Goal: Task Accomplishment & Management: Manage account settings

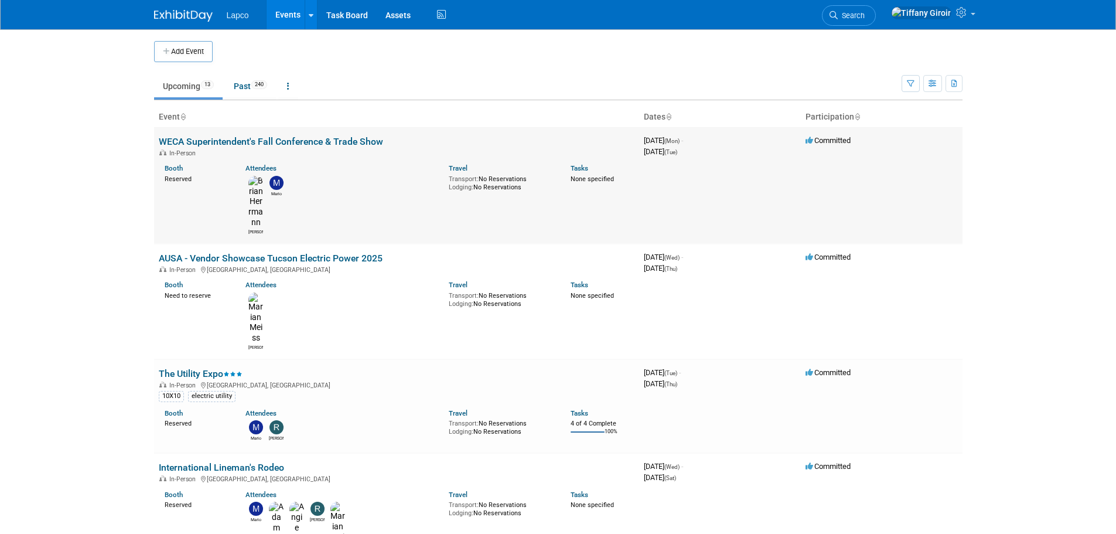
click at [327, 142] on link "WECA Superintendent's Fall Conference & Trade Show" at bounding box center [271, 141] width 224 height 11
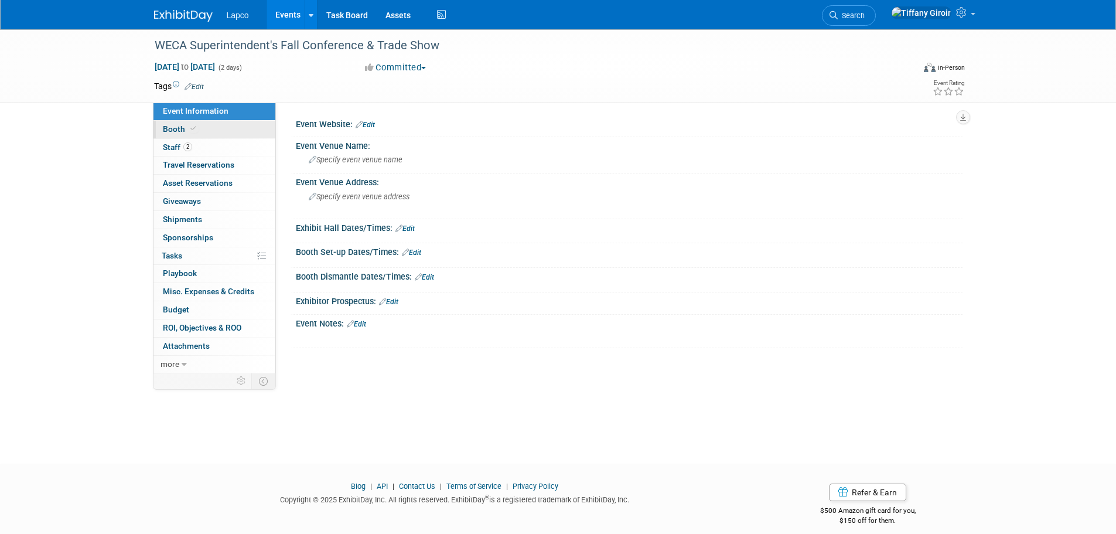
click at [184, 131] on span "Booth" at bounding box center [181, 128] width 36 height 9
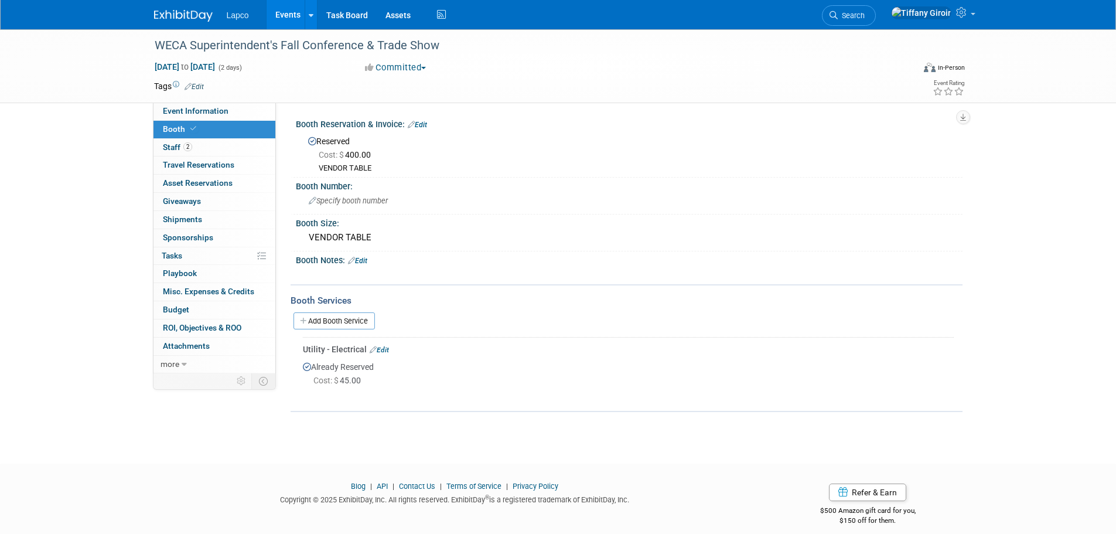
click at [426, 124] on link "Edit" at bounding box center [417, 125] width 19 height 8
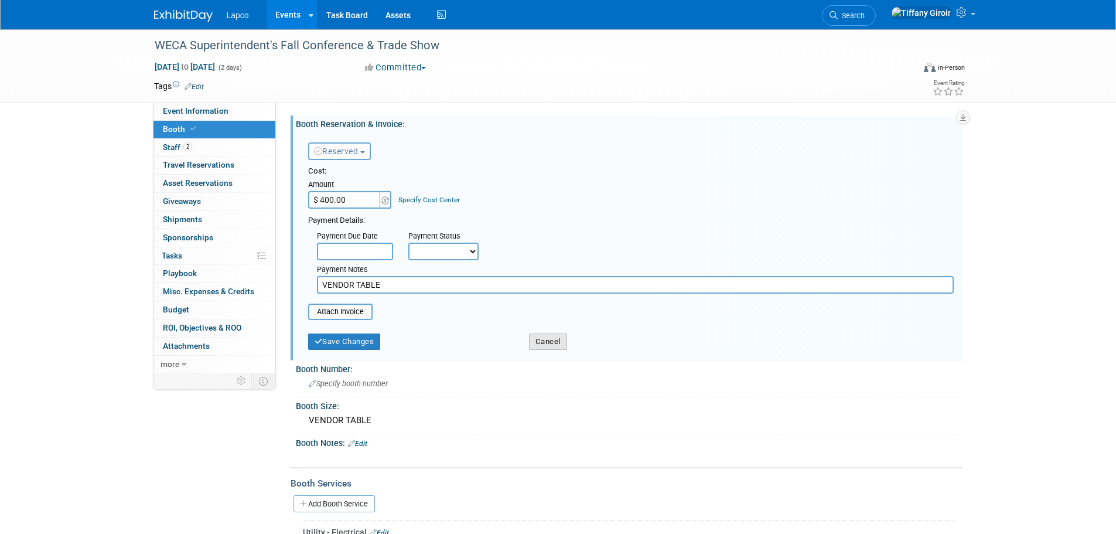
click at [533, 341] on button "Cancel" at bounding box center [548, 341] width 38 height 16
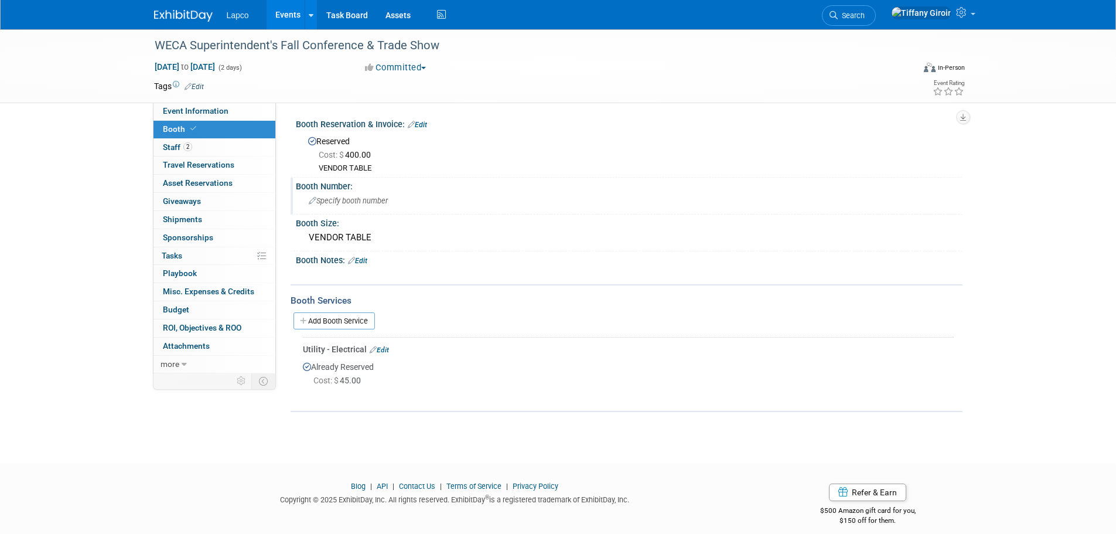
click at [378, 206] on div "Specify booth number" at bounding box center [629, 201] width 649 height 18
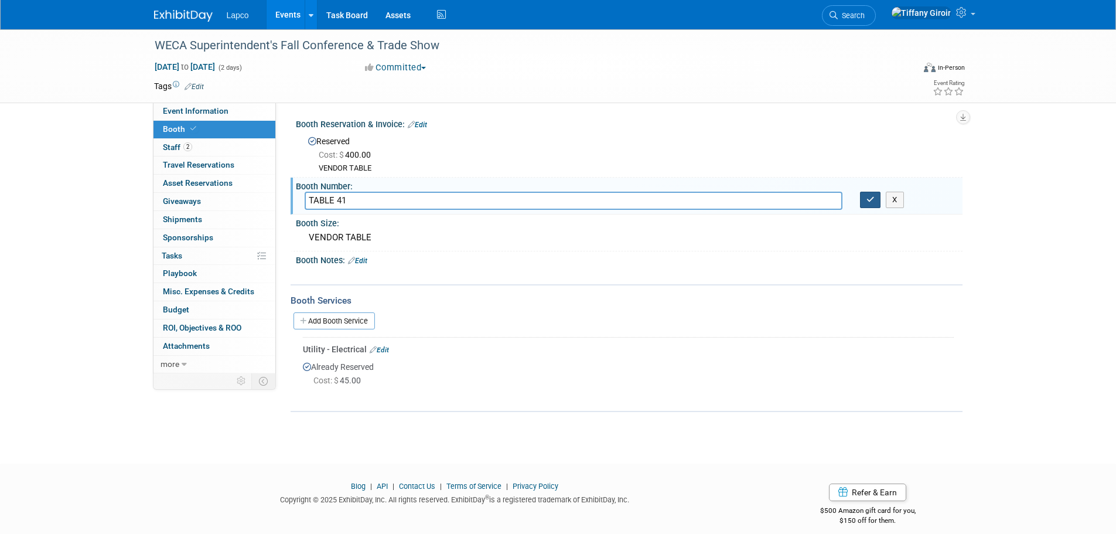
type input "TABLE 41"
click at [870, 196] on icon "button" at bounding box center [870, 200] width 8 height 8
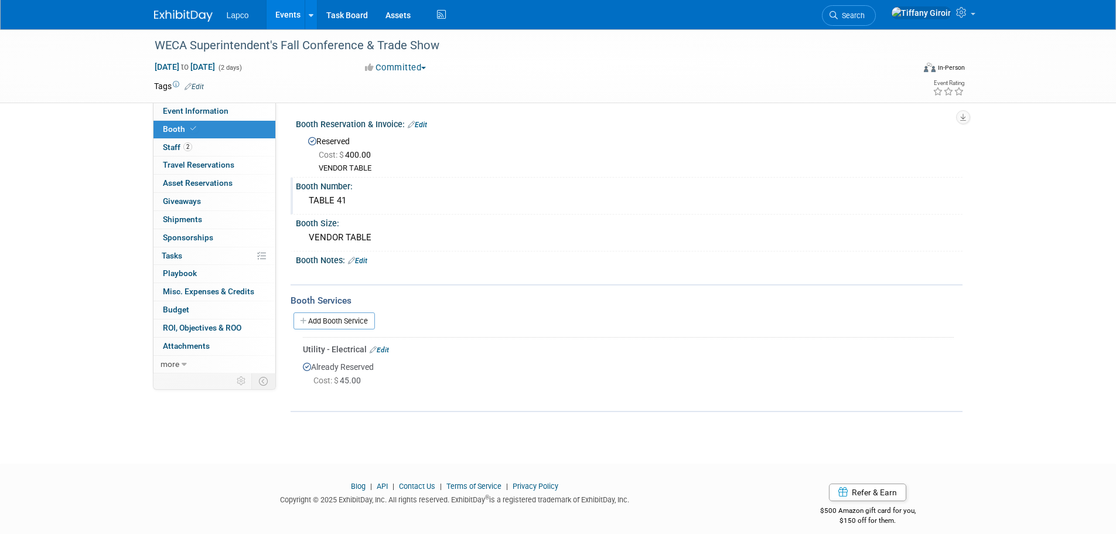
click at [366, 259] on link "Edit" at bounding box center [357, 261] width 19 height 8
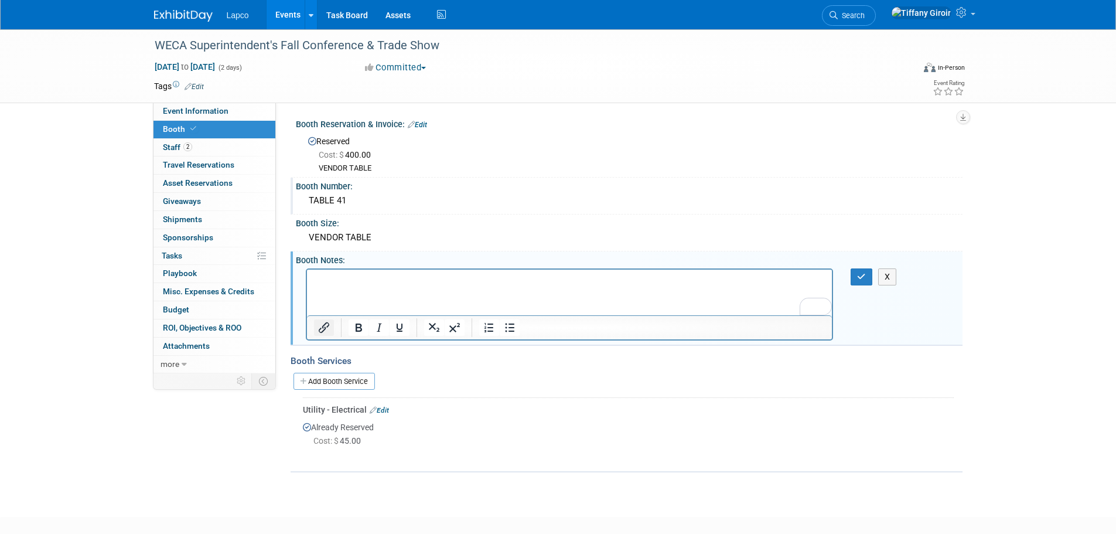
click at [326, 324] on icon "Insert/edit link" at bounding box center [324, 327] width 14 height 14
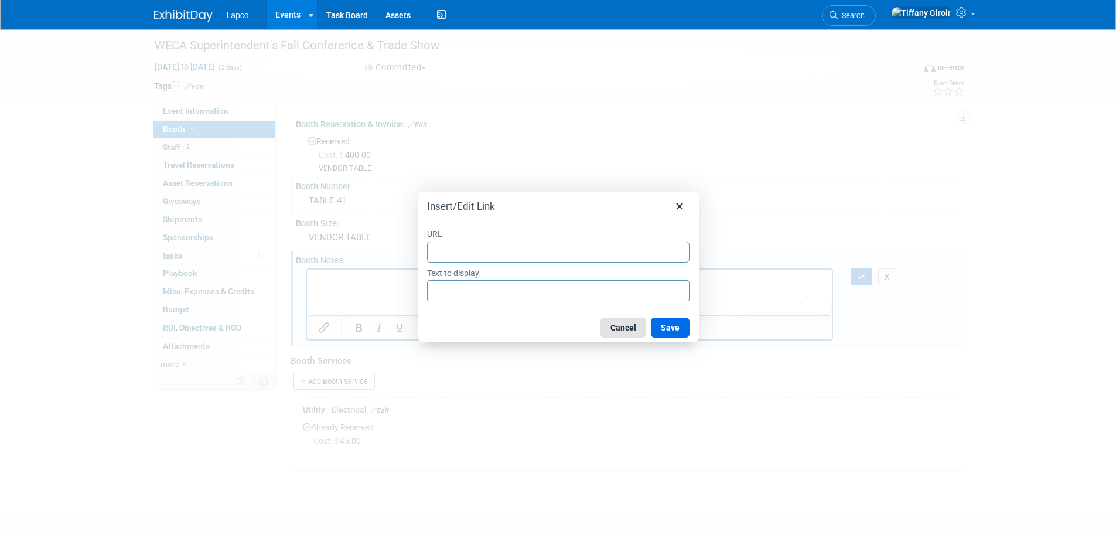
click at [625, 332] on button "Cancel" at bounding box center [623, 327] width 46 height 20
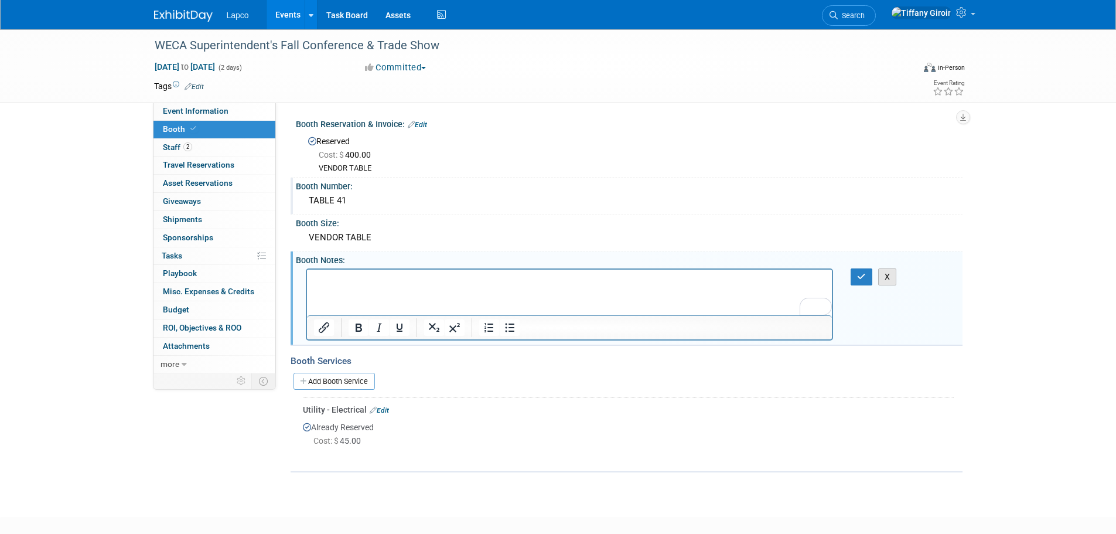
click at [887, 274] on button "X" at bounding box center [887, 276] width 19 height 17
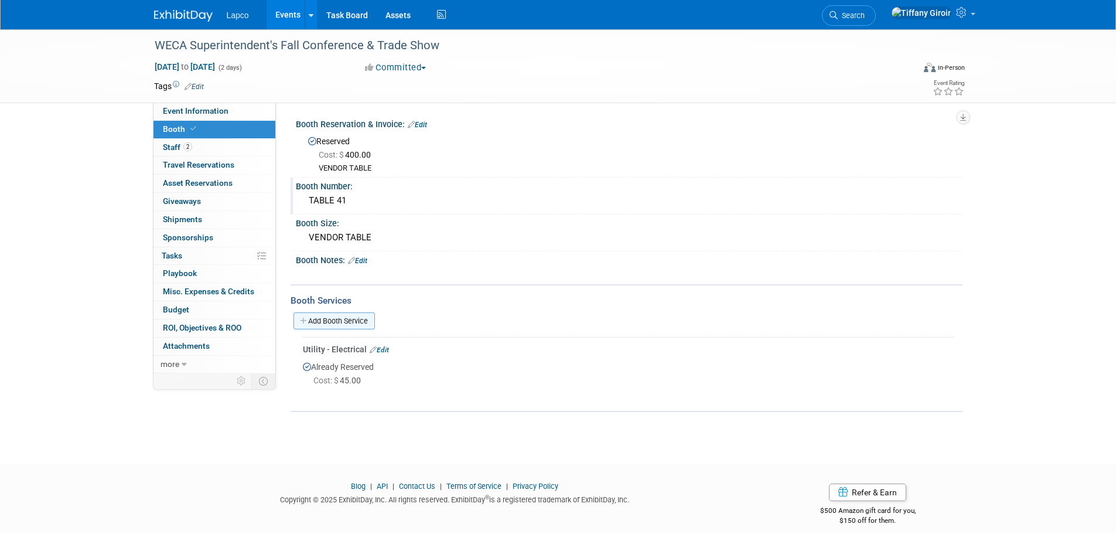
click at [363, 319] on link "Add Booth Service" at bounding box center [333, 320] width 81 height 17
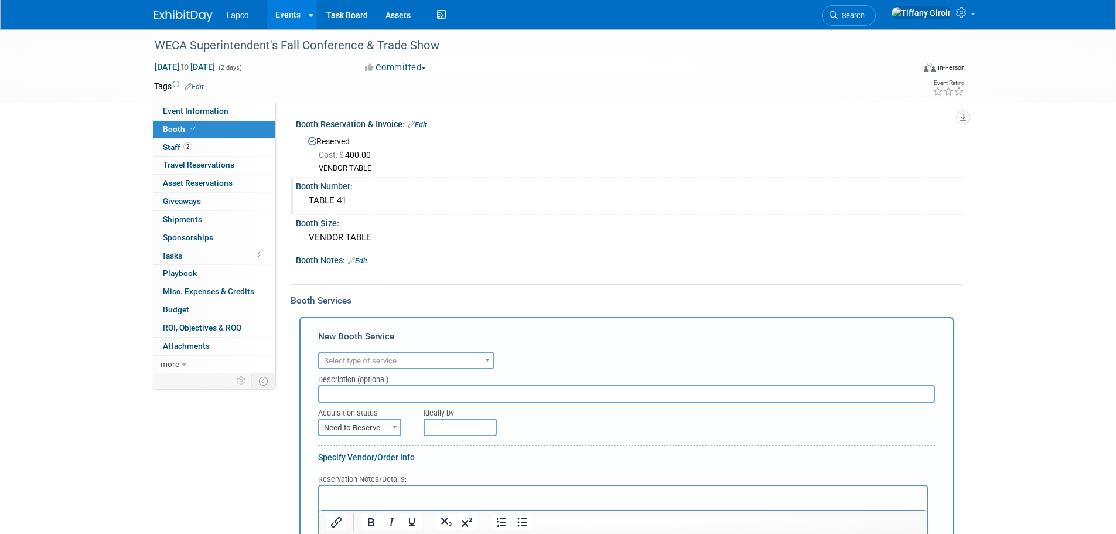
click at [395, 358] on span "Select type of service" at bounding box center [360, 360] width 73 height 9
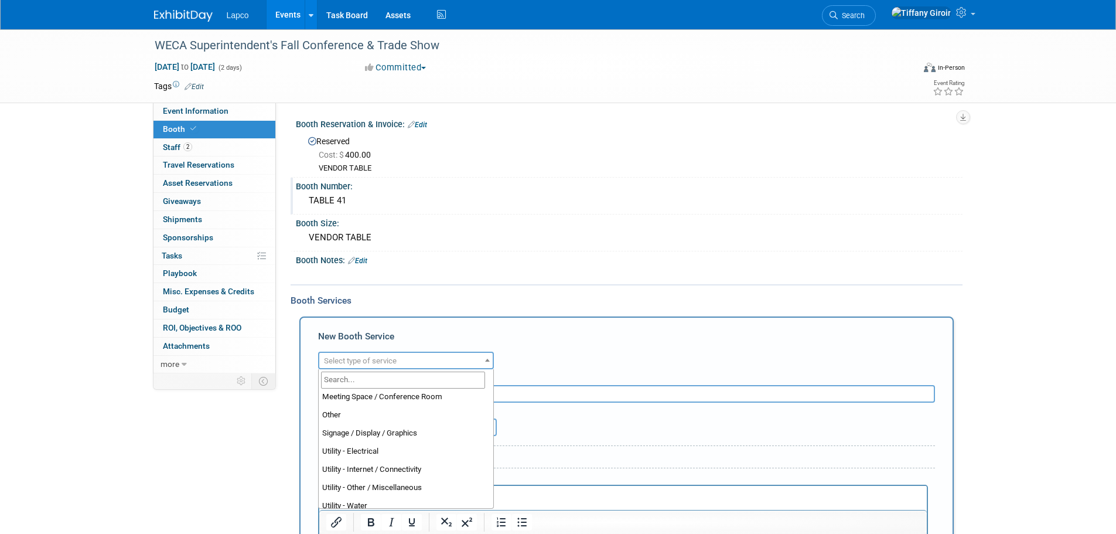
scroll to position [300, 0]
click at [530, 226] on div "Booth Size:" at bounding box center [629, 221] width 666 height 15
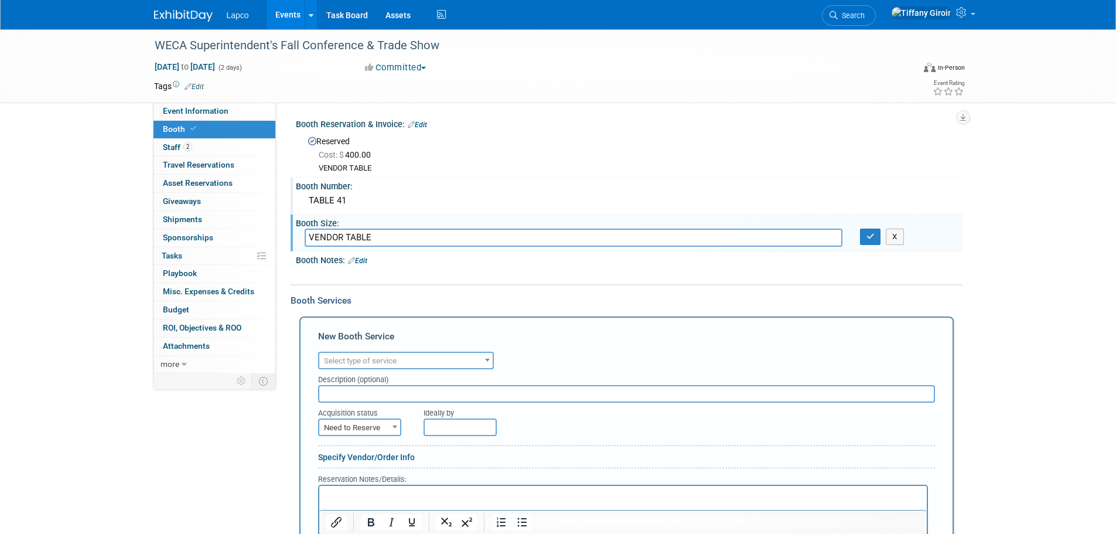
click at [539, 271] on div at bounding box center [570, 274] width 528 height 12
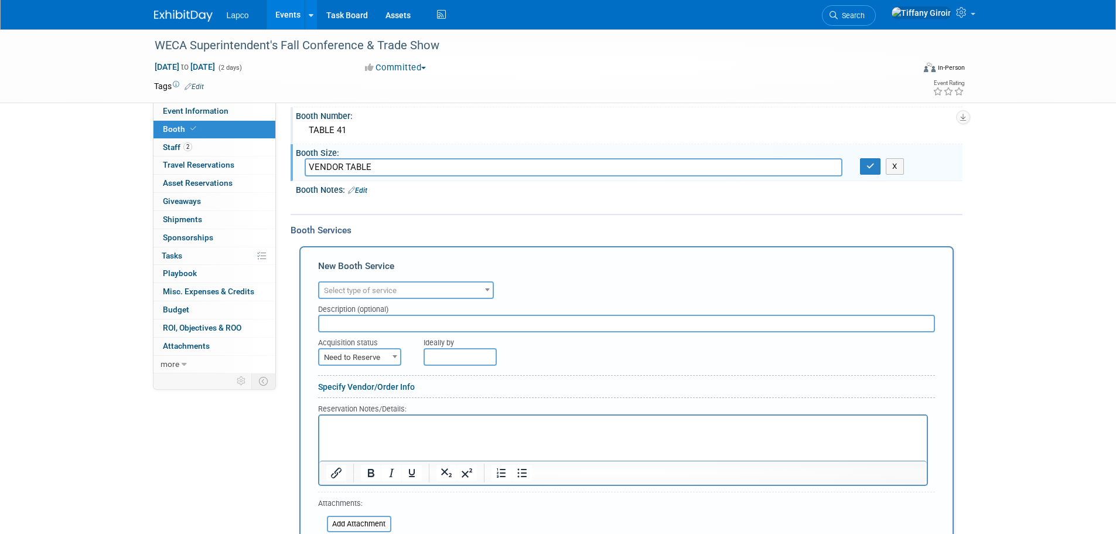
scroll to position [234, 0]
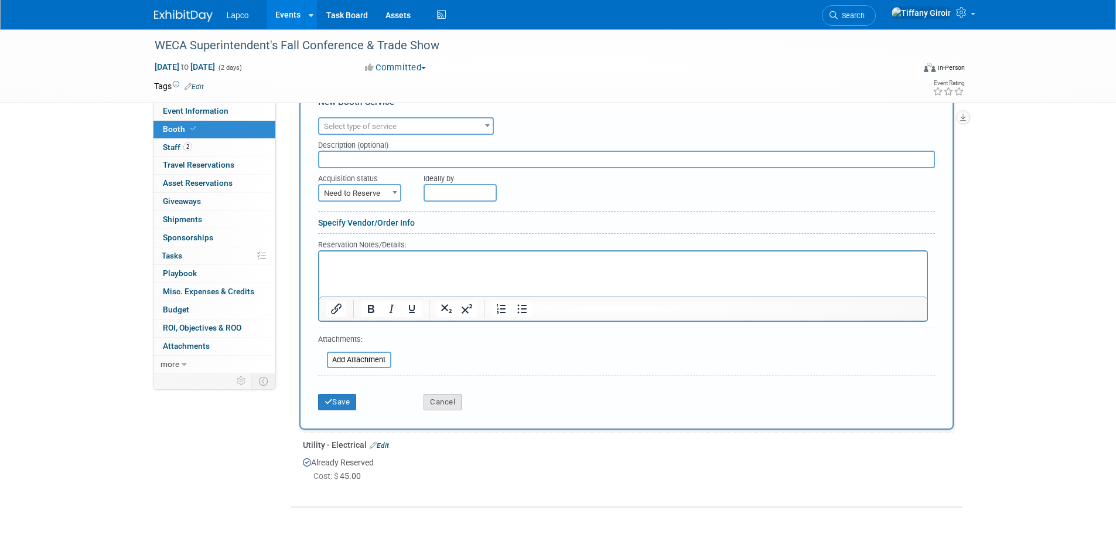
click at [435, 407] on button "Cancel" at bounding box center [442, 402] width 38 height 16
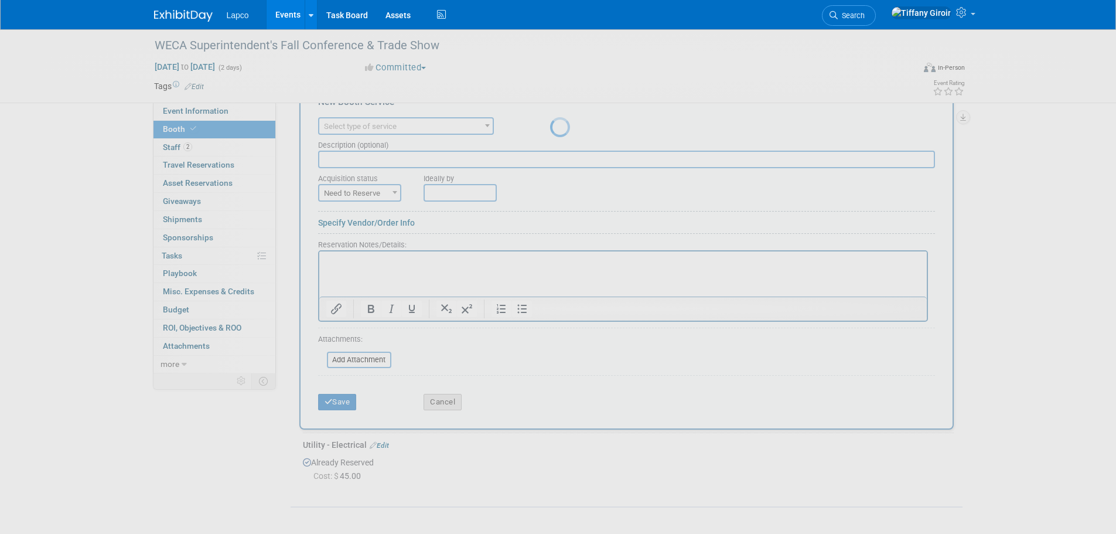
scroll to position [12, 0]
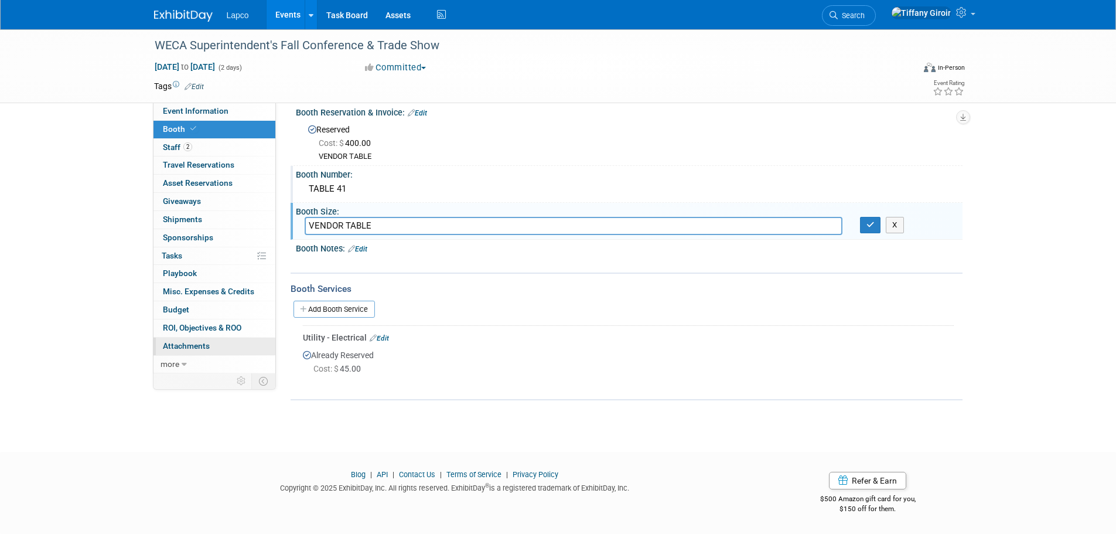
click at [187, 347] on span "Attachments 0" at bounding box center [186, 345] width 47 height 9
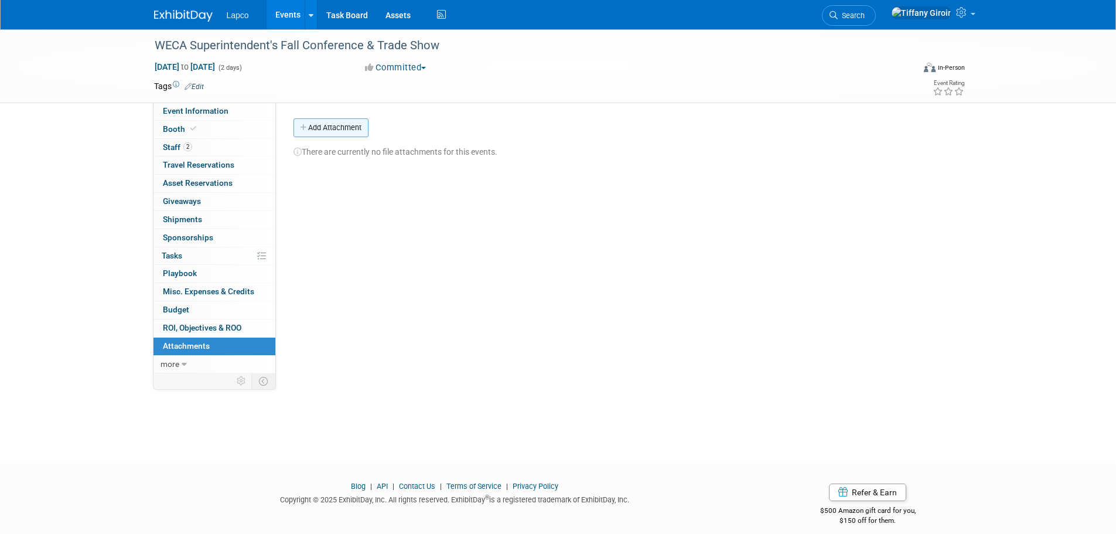
click at [333, 124] on button "Add Attachment" at bounding box center [330, 127] width 75 height 19
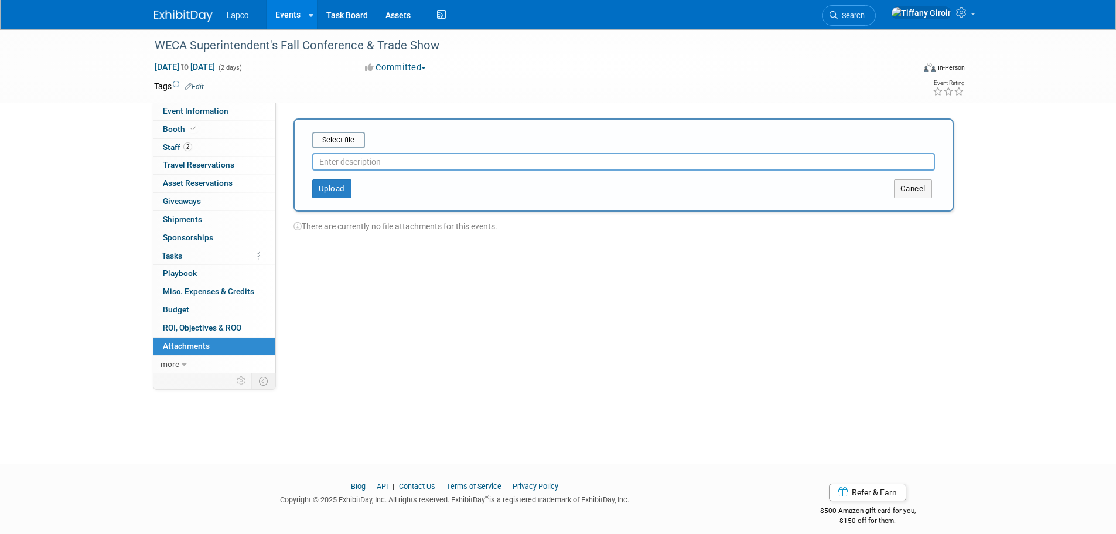
click at [390, 166] on input "text" at bounding box center [623, 162] width 623 height 18
type input "B"
type input "LAYOUT - BOOTH MAP"
click at [337, 136] on input "file" at bounding box center [293, 140] width 139 height 14
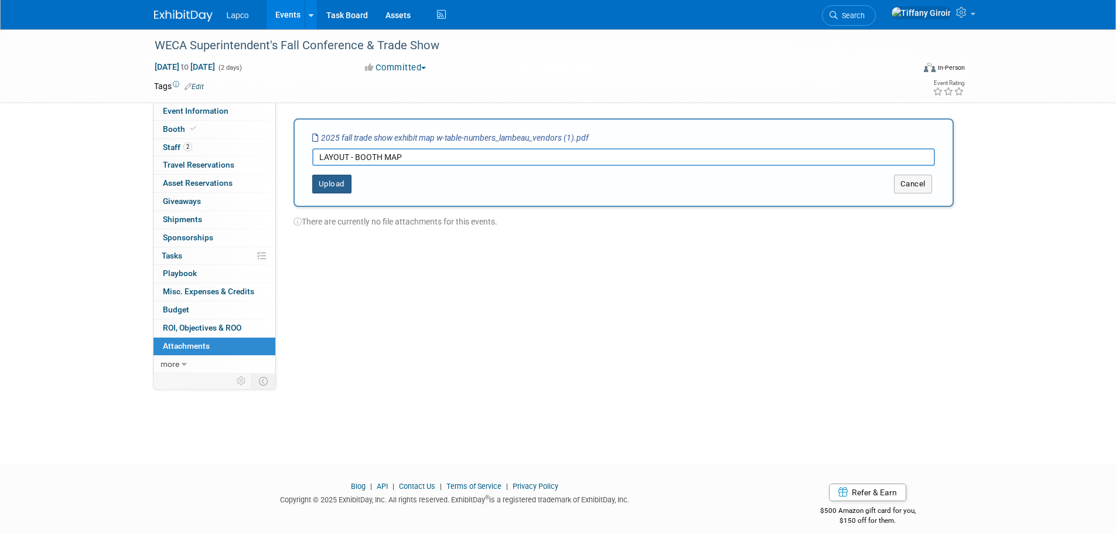
click at [332, 187] on button "Upload" at bounding box center [331, 184] width 39 height 19
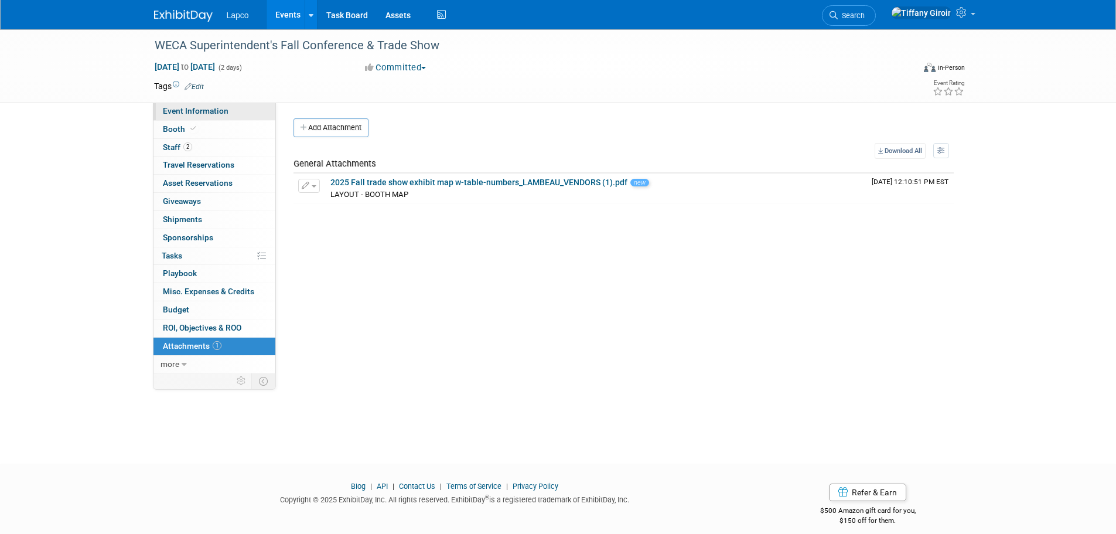
click at [223, 113] on span "Event Information" at bounding box center [196, 110] width 66 height 9
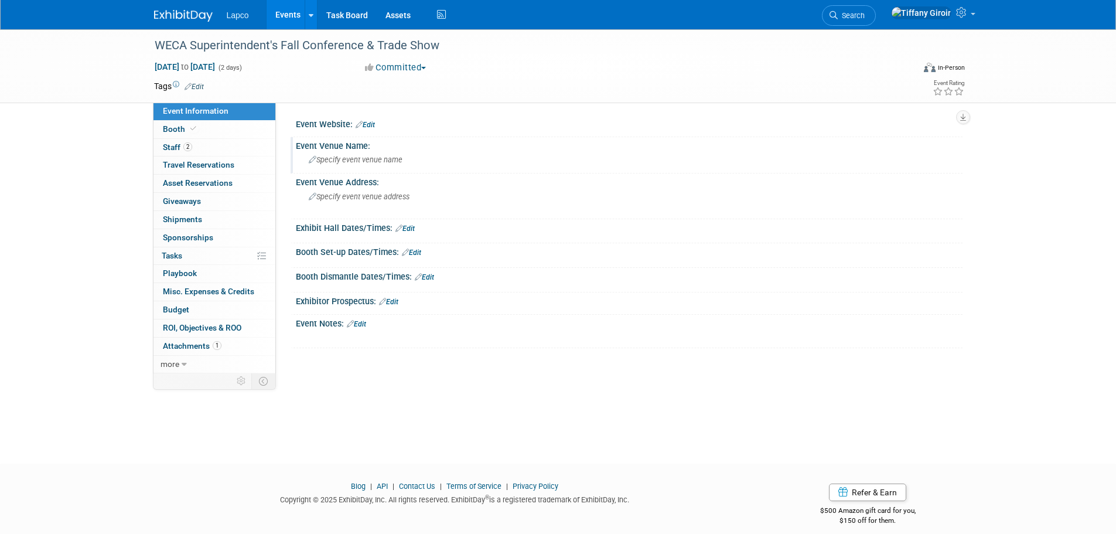
click at [392, 165] on div "Specify event venue name" at bounding box center [629, 160] width 649 height 18
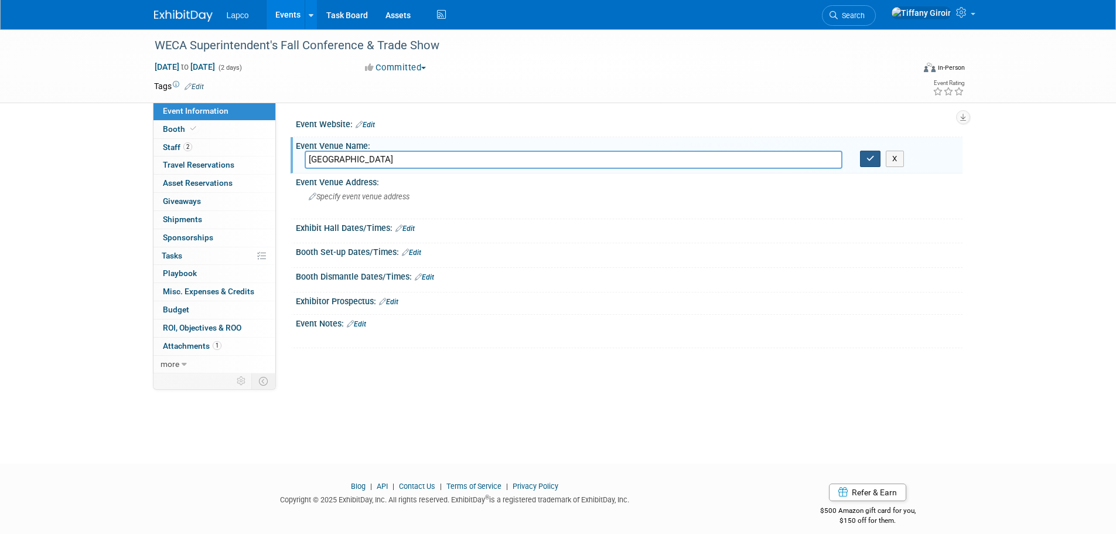
type input "LAMBEAU FIELD"
click at [869, 162] on icon "button" at bounding box center [870, 159] width 8 height 8
